Goal: Task Accomplishment & Management: Manage account settings

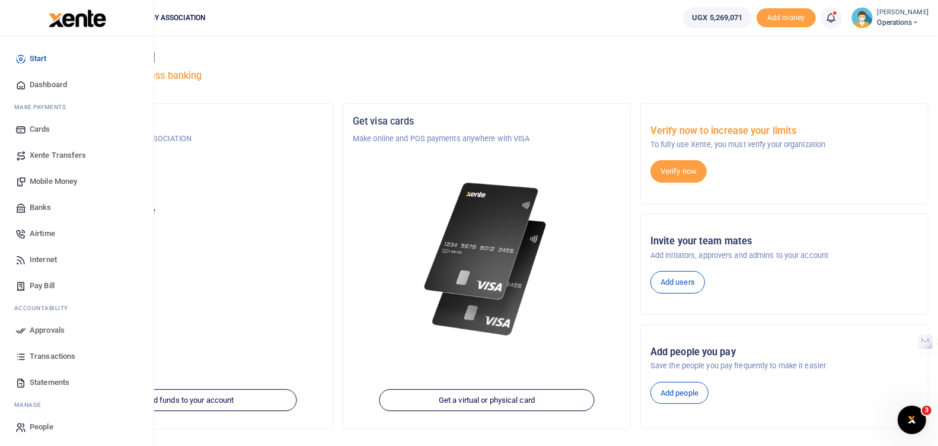
click at [55, 330] on span "Approvals" at bounding box center [47, 330] width 35 height 12
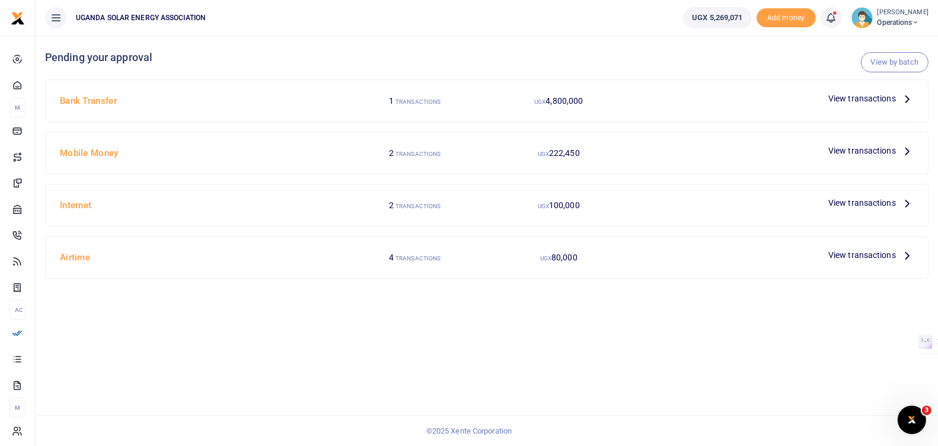
click at [846, 96] on span "View transactions" at bounding box center [863, 98] width 68 height 13
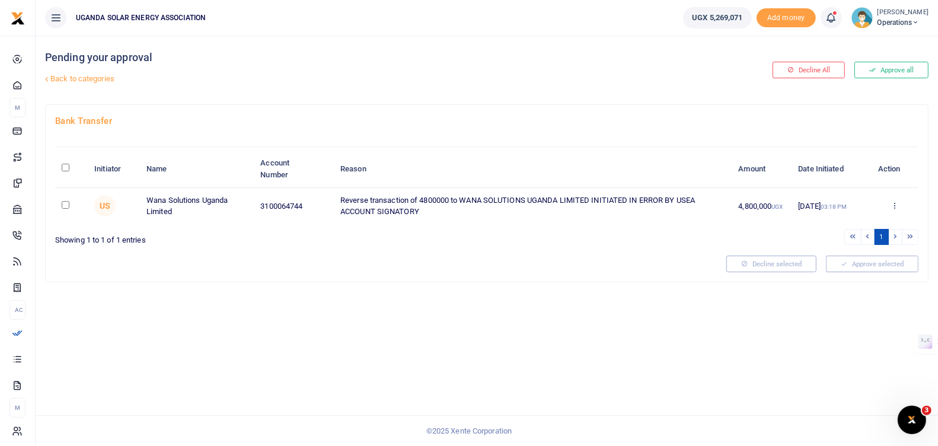
click at [66, 204] on input "checkbox" at bounding box center [66, 205] width 8 height 8
checkbox input "true"
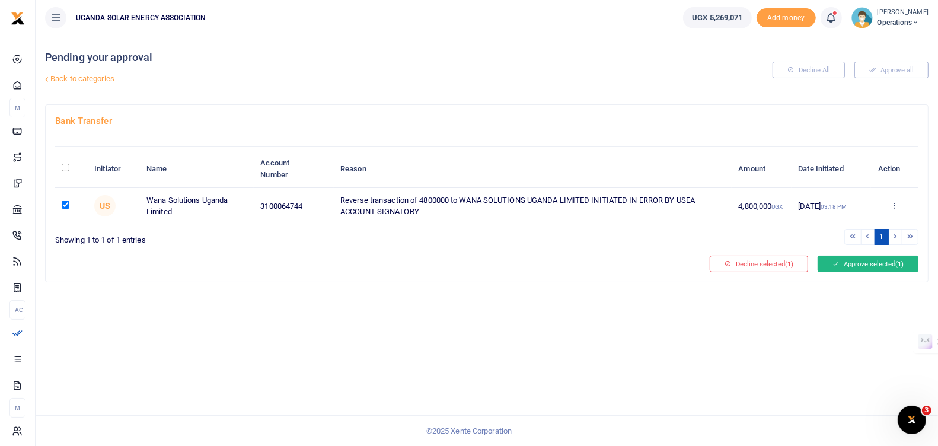
click at [846, 259] on button "Approve selected (1)" at bounding box center [868, 264] width 101 height 17
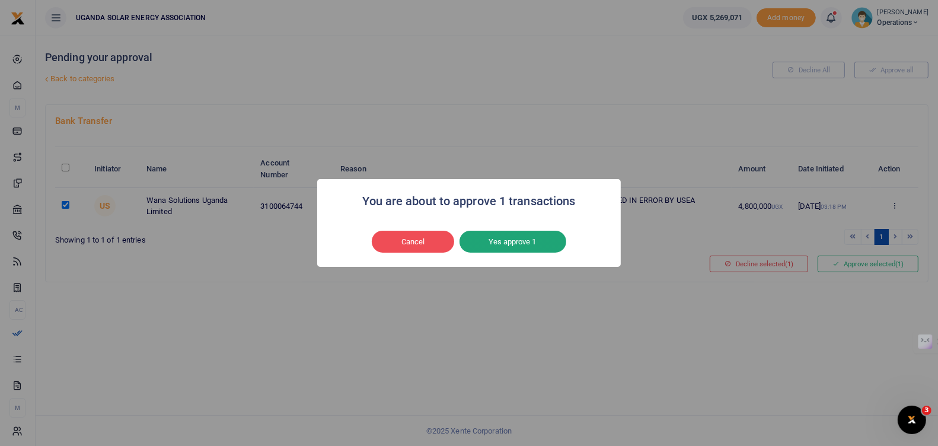
click at [527, 241] on button "Yes approve 1" at bounding box center [513, 242] width 107 height 23
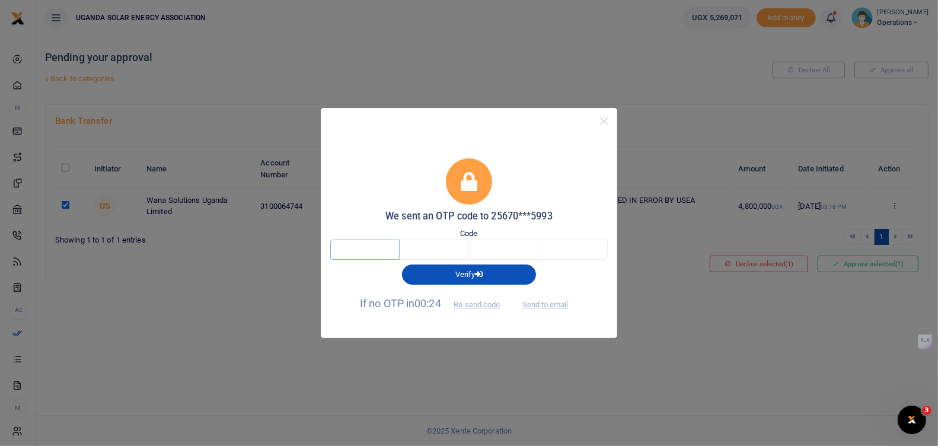
click at [362, 258] on input "text" at bounding box center [364, 250] width 69 height 20
type input "9"
type input "3"
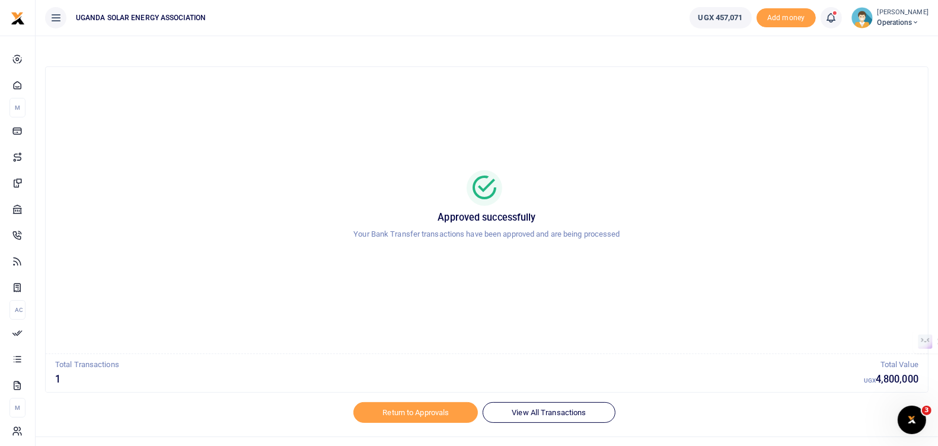
click at [362, 258] on div "Approved successfully Your Bank Transfer transactions have been approved and ar…" at bounding box center [487, 211] width 854 height 268
click at [458, 56] on div at bounding box center [487, 51] width 884 height 31
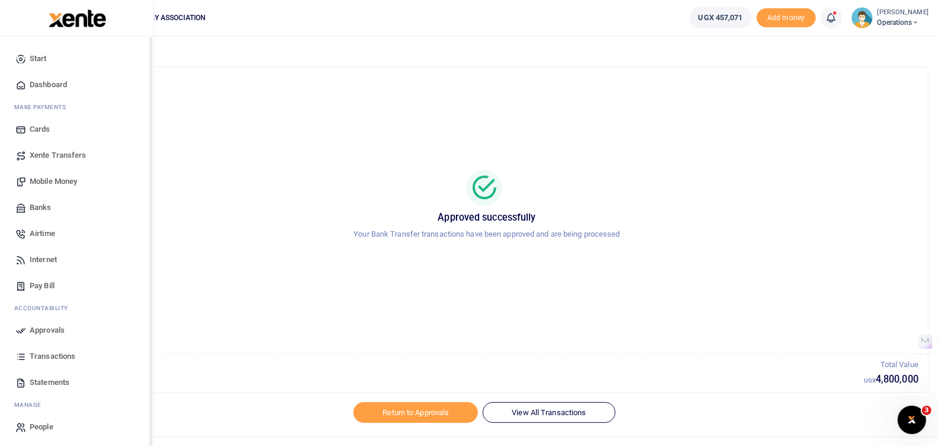
click at [76, 20] on img at bounding box center [78, 18] width 58 height 18
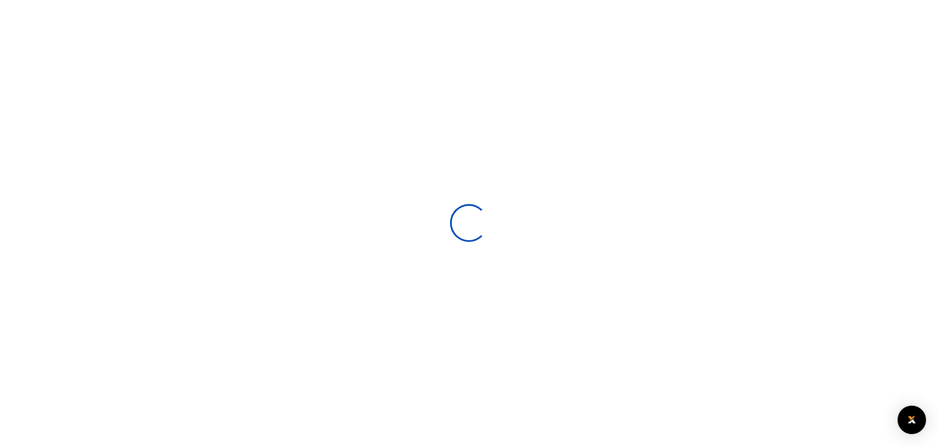
scroll to position [186, 194]
